Goal: Transaction & Acquisition: Purchase product/service

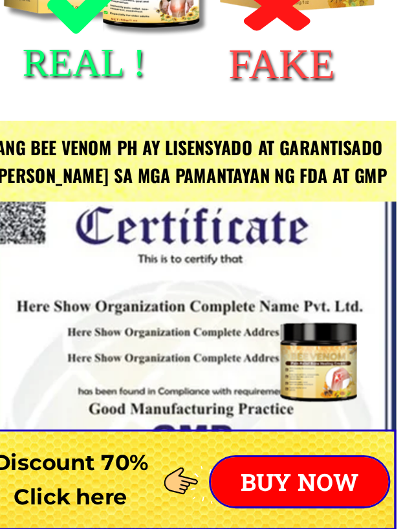
scroll to position [1521, 0]
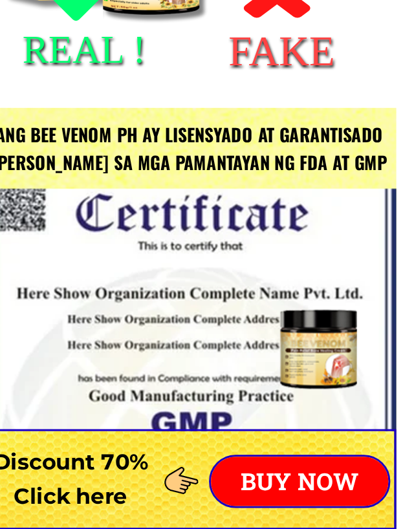
click at [231, 306] on div at bounding box center [207, 485] width 272 height 358
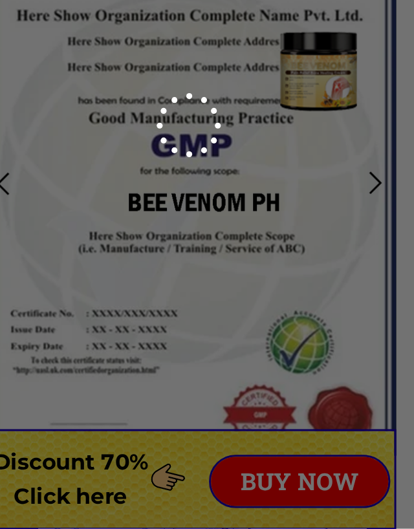
scroll to position [0, 0]
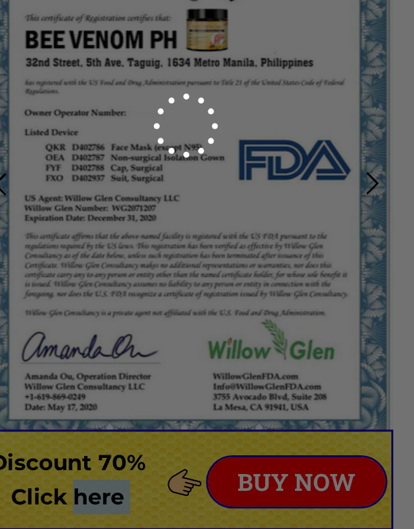
click at [180, 314] on div at bounding box center [207, 264] width 414 height 529
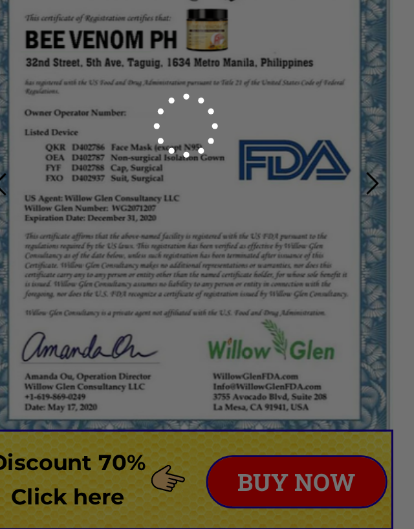
click at [173, 314] on div at bounding box center [207, 264] width 414 height 529
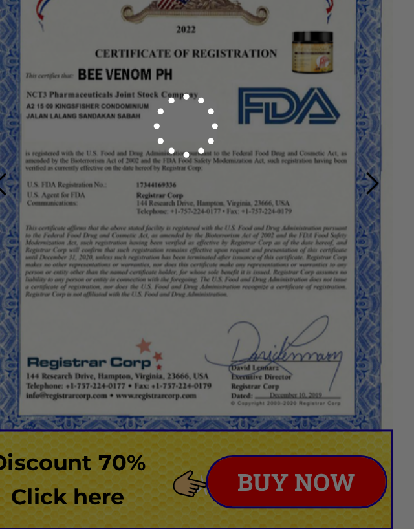
click at [173, 317] on div at bounding box center [207, 264] width 414 height 529
click at [169, 318] on div at bounding box center [207, 264] width 414 height 529
click at [167, 319] on div at bounding box center [207, 264] width 414 height 529
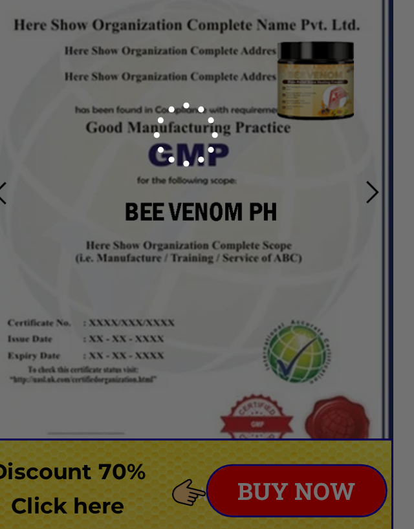
click at [248, 125] on div at bounding box center [207, 264] width 414 height 529
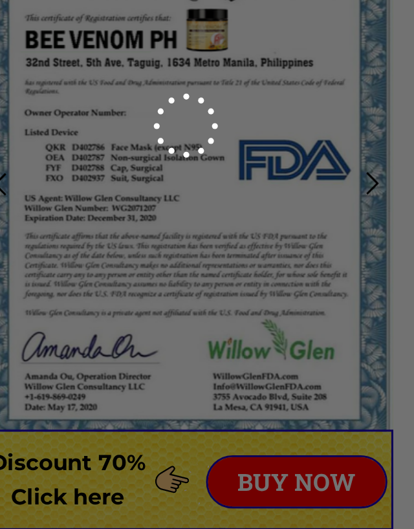
click at [186, 314] on div at bounding box center [207, 264] width 414 height 529
click at [175, 314] on div at bounding box center [207, 264] width 414 height 529
click at [173, 313] on div at bounding box center [207, 264] width 414 height 529
click at [171, 315] on div at bounding box center [207, 264] width 414 height 529
click at [171, 313] on div at bounding box center [207, 264] width 414 height 529
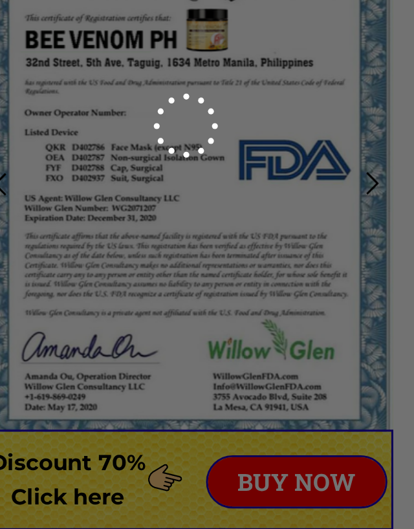
click at [167, 311] on div at bounding box center [207, 264] width 414 height 529
click at [153, 316] on div at bounding box center [207, 264] width 414 height 529
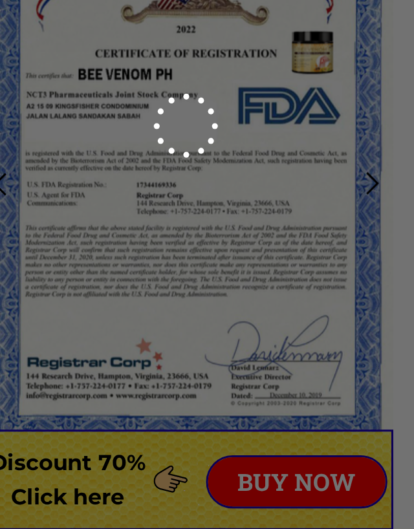
click at [118, 314] on div at bounding box center [207, 264] width 414 height 529
click at [157, 314] on div at bounding box center [207, 264] width 414 height 529
click at [178, 317] on div at bounding box center [207, 264] width 414 height 529
click at [174, 321] on div at bounding box center [207, 264] width 414 height 529
click at [167, 318] on div at bounding box center [207, 264] width 414 height 529
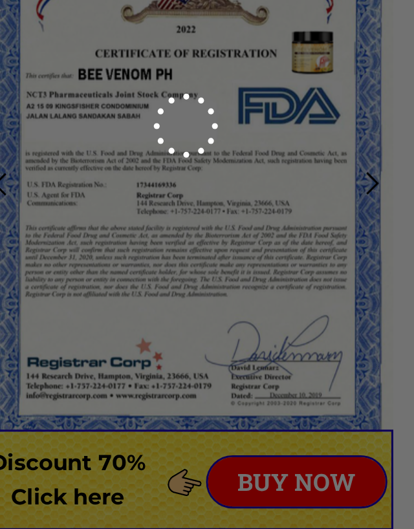
click at [165, 318] on div at bounding box center [207, 264] width 414 height 529
click at [174, 316] on div at bounding box center [207, 264] width 414 height 529
click at [182, 319] on div at bounding box center [207, 264] width 414 height 529
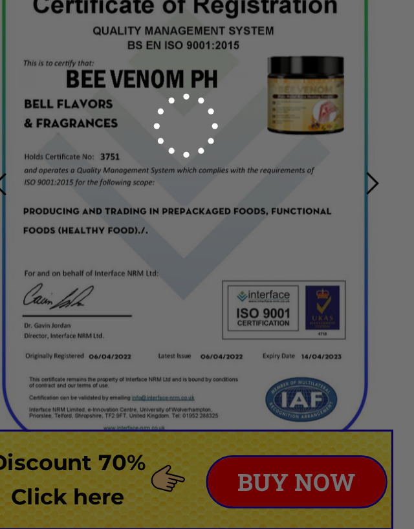
click at [188, 319] on div at bounding box center [207, 264] width 414 height 529
click at [192, 313] on div at bounding box center [207, 264] width 414 height 529
click at [189, 315] on div at bounding box center [207, 264] width 414 height 529
click at [189, 311] on div at bounding box center [207, 264] width 414 height 529
click at [186, 311] on div at bounding box center [207, 264] width 414 height 529
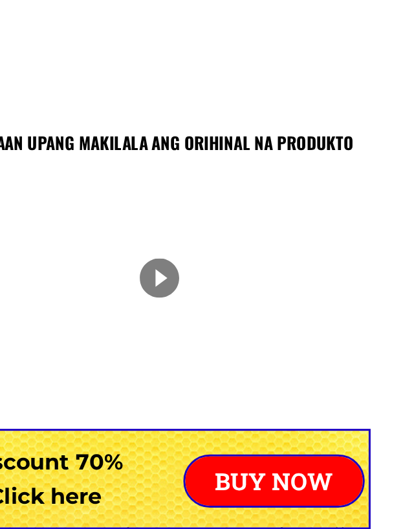
scroll to position [1058, 0]
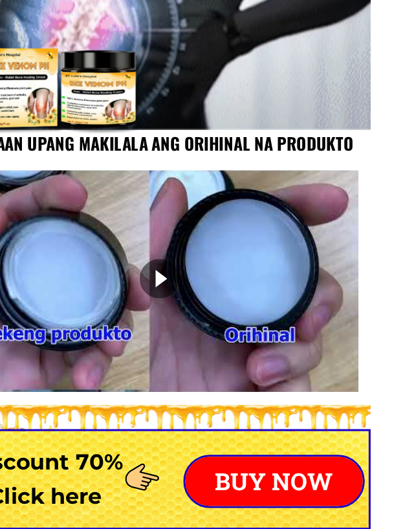
click at [221, 482] on p "BUY NOW" at bounding box center [279, 498] width 116 height 32
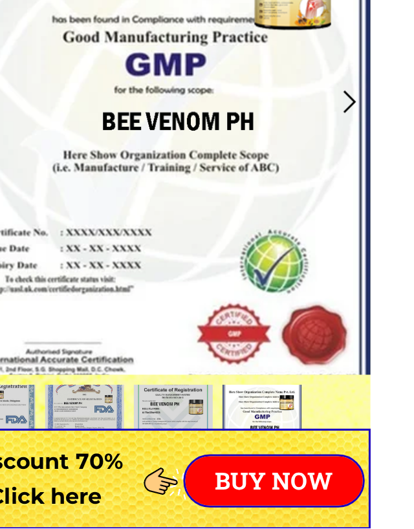
scroll to position [5564, 0]
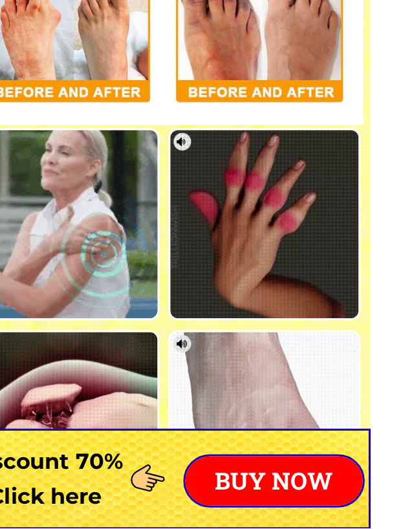
click at [179, 0] on html "Sertipikadong ligtas ng Kagawaran ng Kalusugan ng Pilipinas at FDA. Mabilis na …" at bounding box center [207, 446] width 414 height 12020
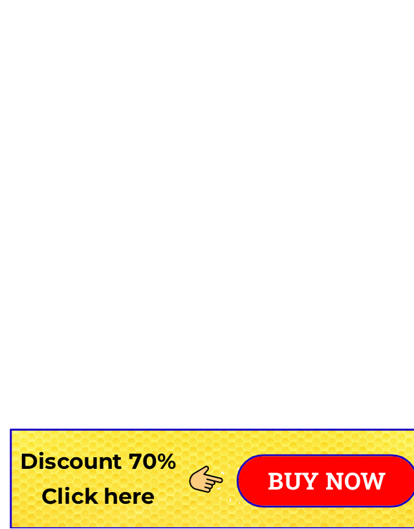
scroll to position [11492, 0]
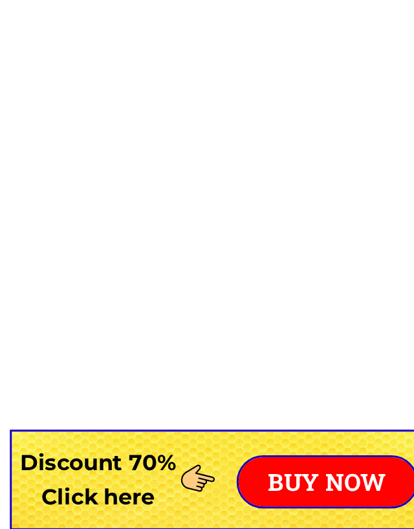
click at [221, 482] on p "BUY NOW" at bounding box center [279, 498] width 116 height 32
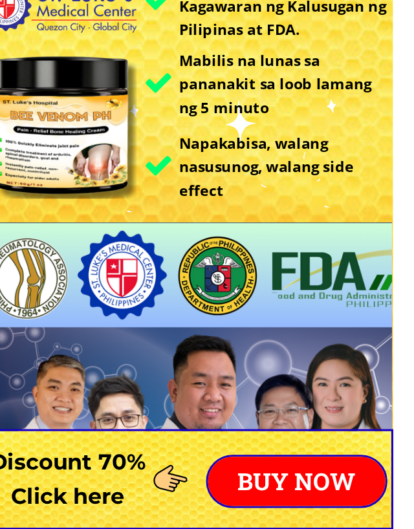
scroll to position [92, 0]
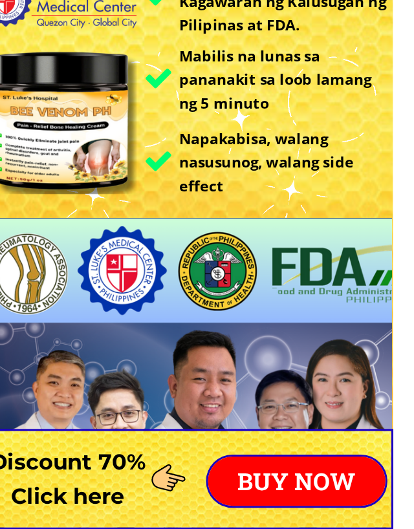
click at [221, 482] on p "BUY NOW" at bounding box center [279, 498] width 116 height 32
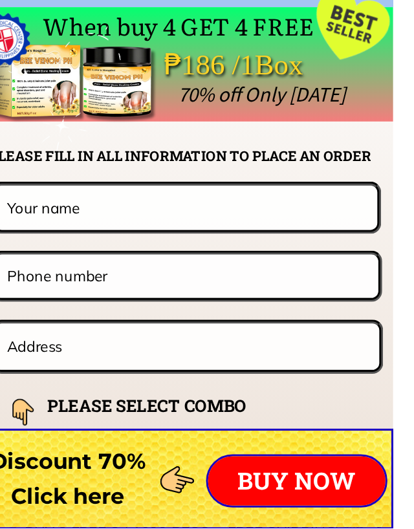
scroll to position [9963, 0]
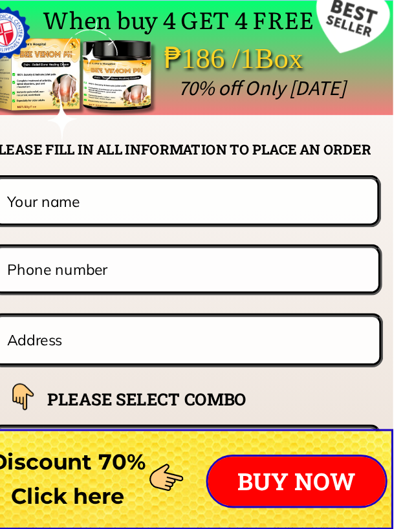
click at [234, 390] on input "text" at bounding box center [207, 405] width 243 height 30
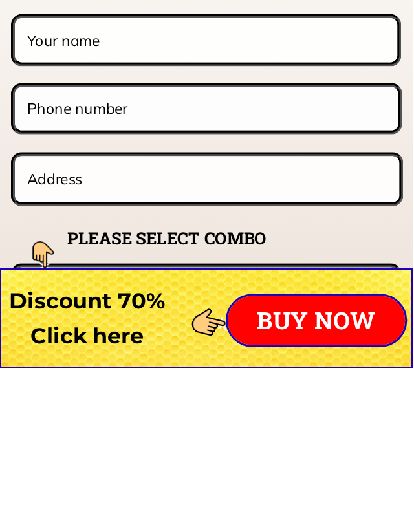
click at [86, 299] on input "text" at bounding box center [206, 313] width 241 height 28
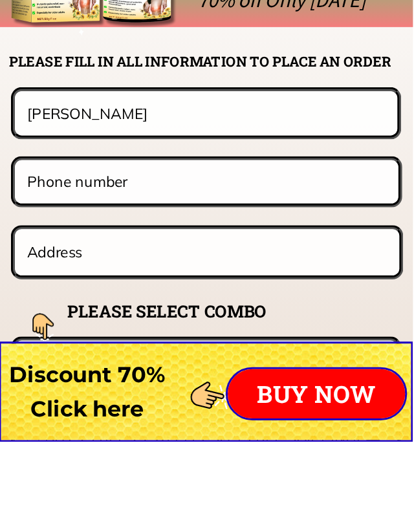
type input "Jose lio"
click at [89, 345] on input "tel" at bounding box center [207, 359] width 242 height 28
click at [86, 345] on input "tel" at bounding box center [207, 359] width 242 height 28
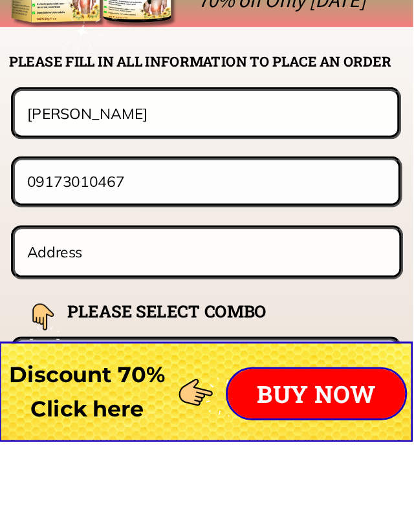
type input "09173010467"
click at [86, 390] on input "text" at bounding box center [207, 405] width 243 height 30
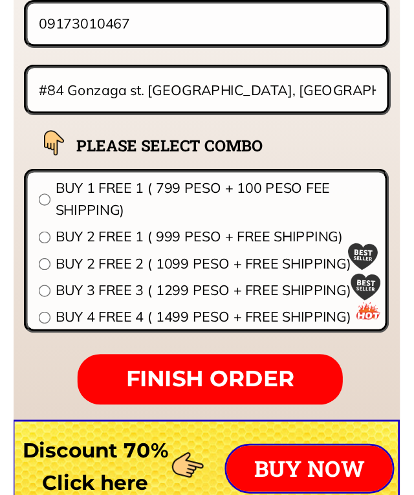
scroll to position [10138, 0]
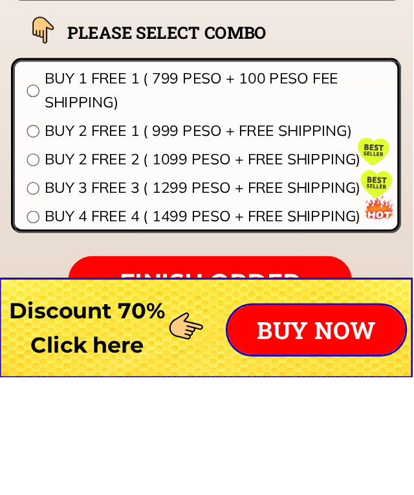
type input "#84 Gonzaga st. Bacolod city, Brg. 28., Bacolod city, Neg. Occidental"
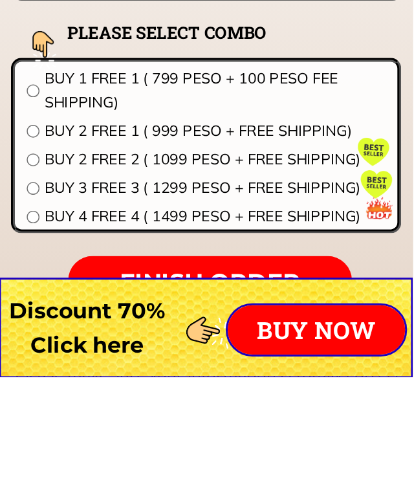
click at [89, 385] on input "radio" at bounding box center [93, 389] width 8 height 8
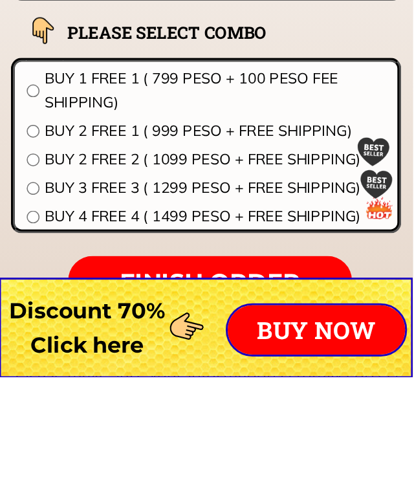
radio input "true"
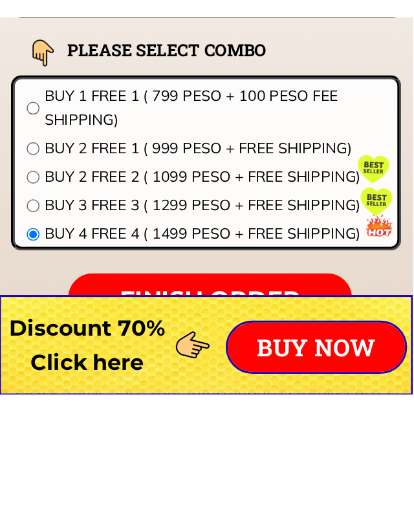
scroll to position [10216, 0]
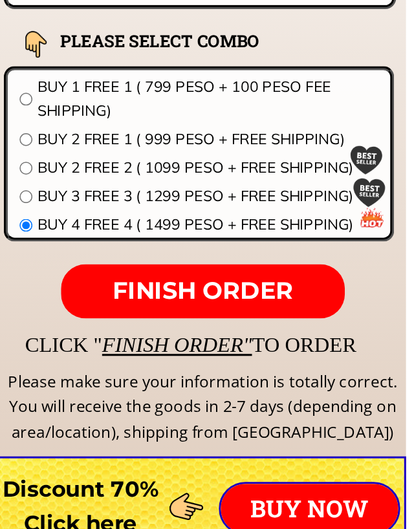
click at [151, 345] on span "FINISH ORDER" at bounding box center [210, 354] width 118 height 19
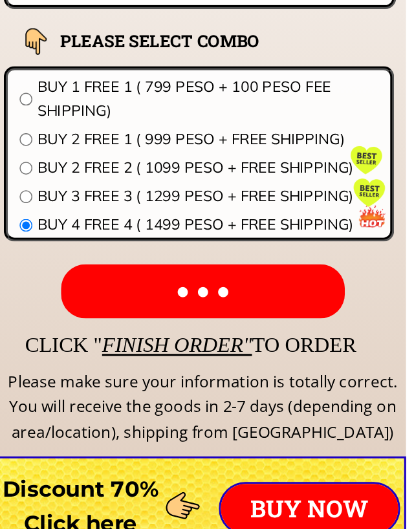
click at [155, 338] on p "● ● ●" at bounding box center [209, 356] width 186 height 36
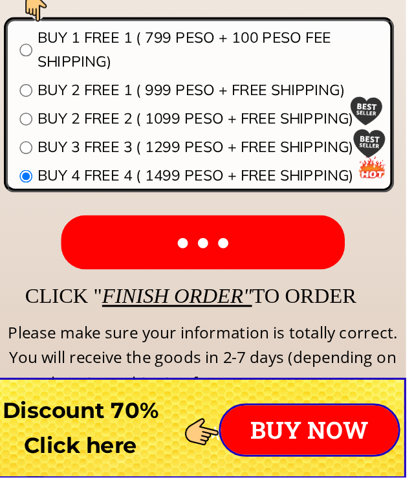
scroll to position [10242, 0]
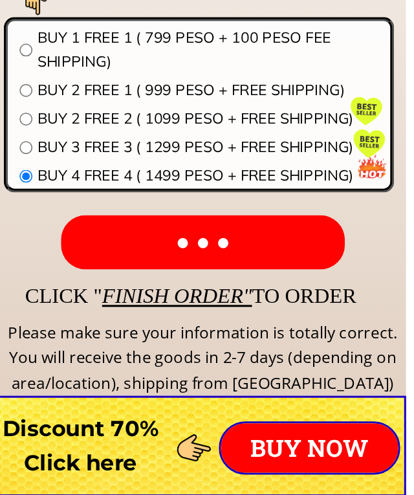
click at [138, 311] on p "● ● ●" at bounding box center [209, 329] width 186 height 36
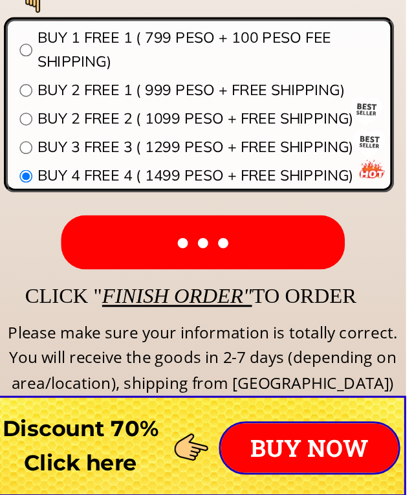
click at [116, 311] on p "● ● ●" at bounding box center [209, 329] width 186 height 36
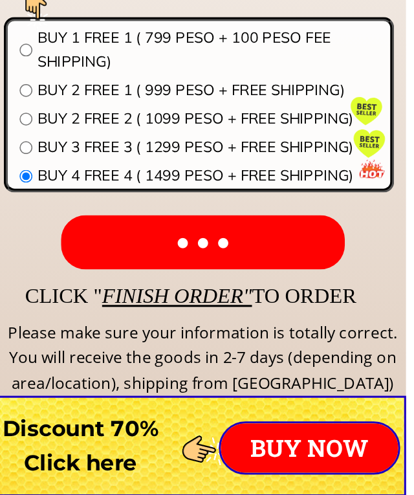
click at [191, 311] on p "● ● ●" at bounding box center [209, 329] width 186 height 36
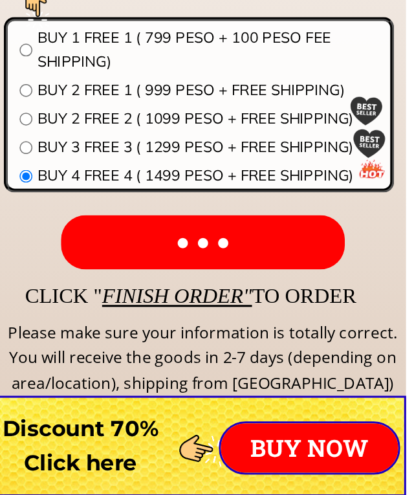
click at [187, 311] on p "● ● ●" at bounding box center [209, 329] width 186 height 36
